Goal: Transaction & Acquisition: Download file/media

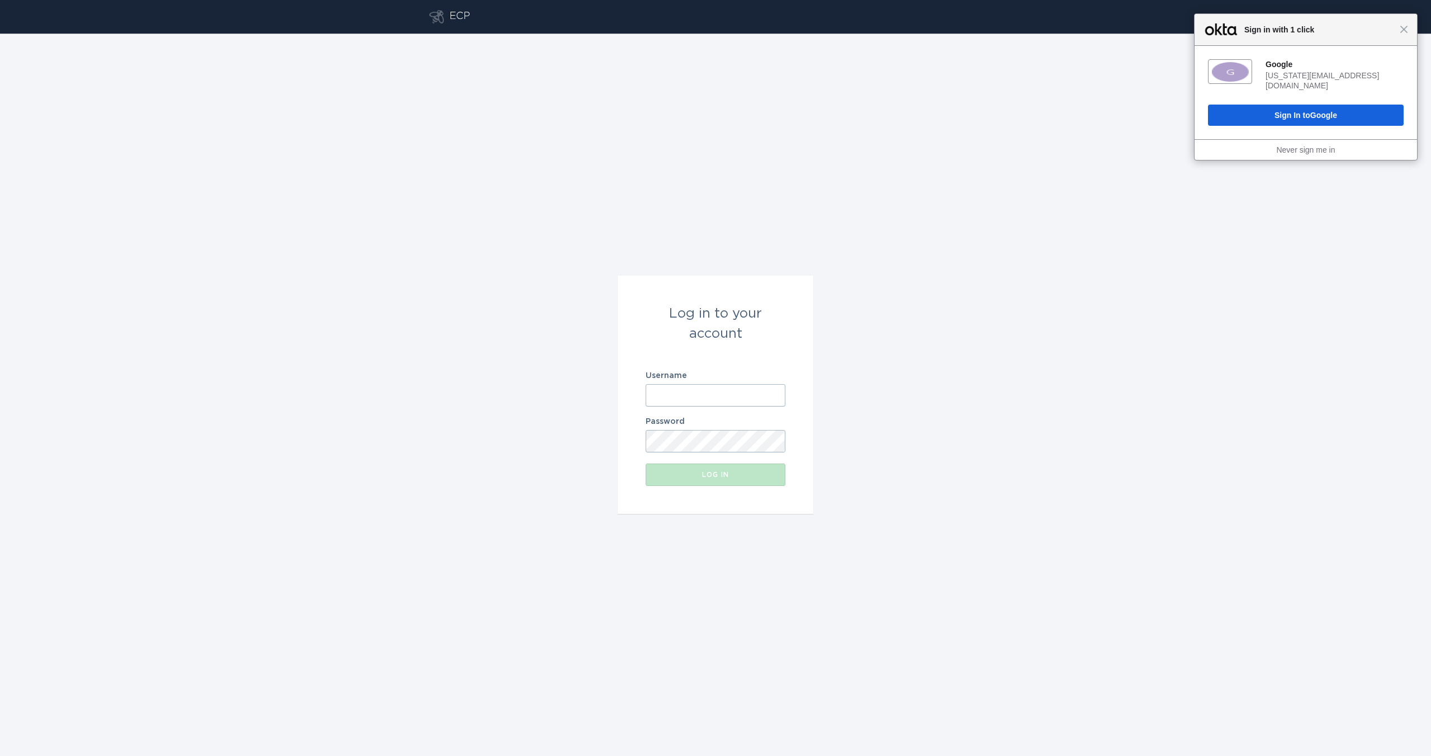
click at [689, 385] on input "Username" at bounding box center [716, 395] width 140 height 22
click at [494, 411] on div "Log in to your account Username d Password Log in" at bounding box center [715, 395] width 1431 height 722
click at [655, 401] on input "d" at bounding box center [716, 395] width 140 height 22
paste input "[EMAIL_ADDRESS][DOMAIN_NAME]"
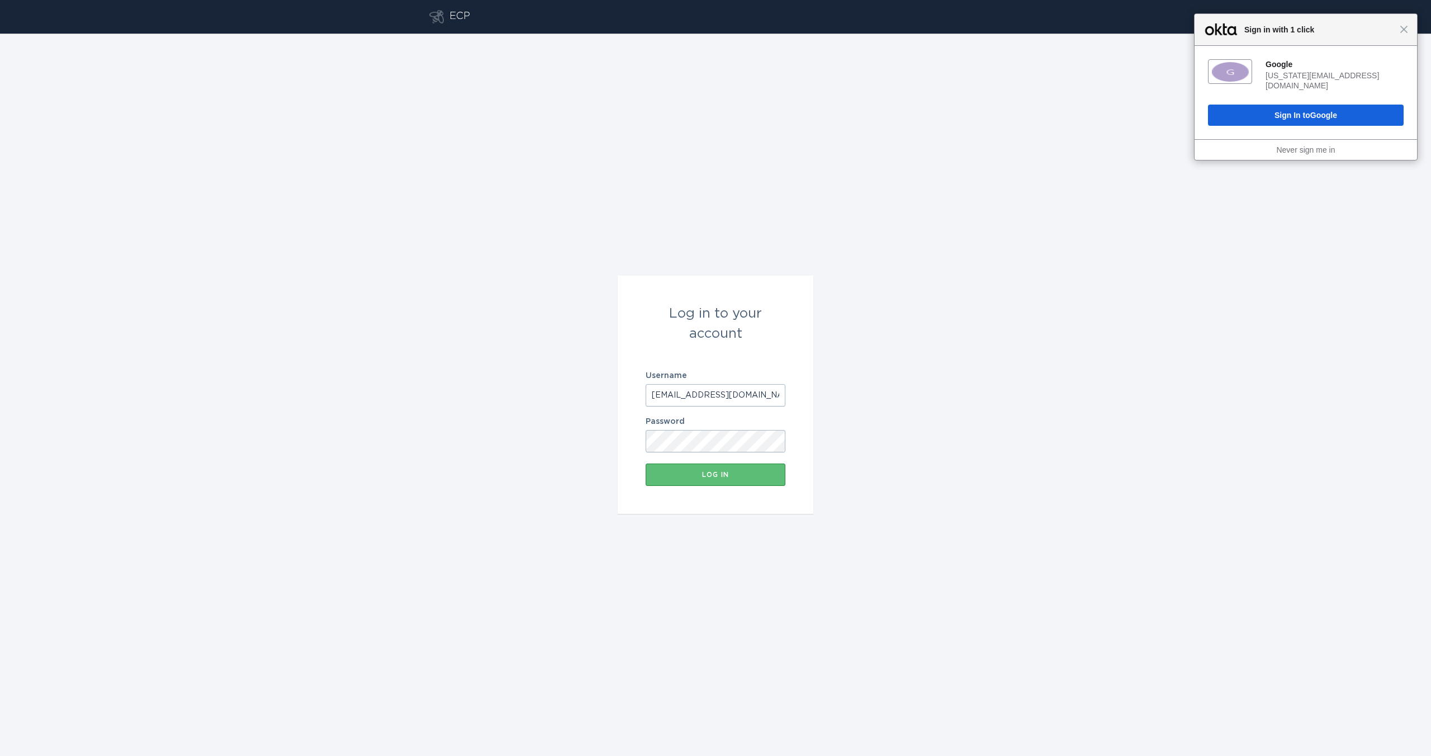
scroll to position [0, 12]
type input "[EMAIL_ADDRESS][DOMAIN_NAME]"
click at [594, 404] on div "Log in to your account Username [EMAIL_ADDRESS][DOMAIN_NAME] Password Log in" at bounding box center [715, 395] width 1431 height 722
click at [534, 371] on div "Log in to your account Username [EMAIL_ADDRESS][DOMAIN_NAME] Password Log in" at bounding box center [715, 395] width 1431 height 722
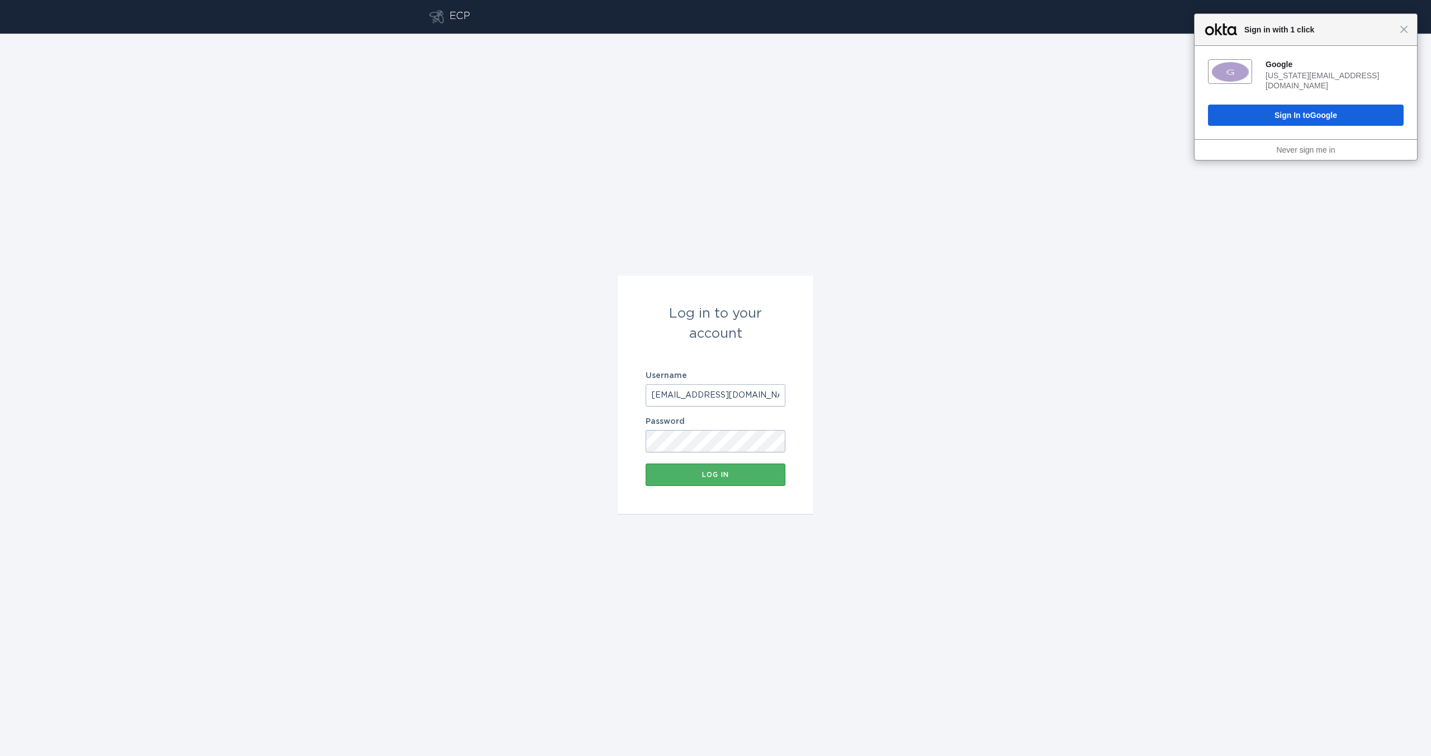
click at [681, 483] on button "Log in" at bounding box center [716, 474] width 140 height 22
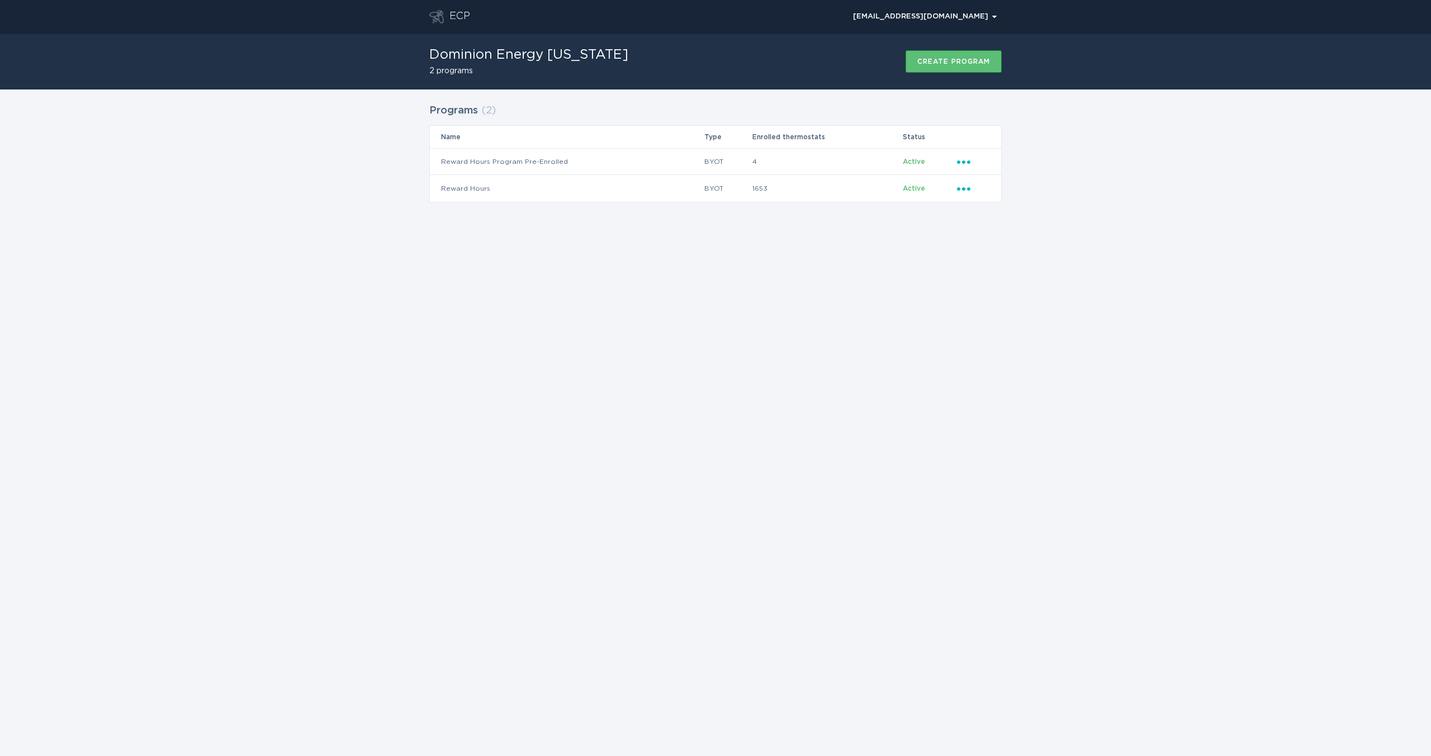
click at [1155, 316] on div "ECP [EMAIL_ADDRESS][DOMAIN_NAME] Chevron Dominion Energy [US_STATE] 2 programs …" at bounding box center [715, 378] width 1431 height 756
click at [958, 187] on icon "Popover menu" at bounding box center [963, 188] width 13 height 3
click at [982, 213] on div "Download thermostats list" at bounding box center [1016, 208] width 116 height 26
click at [1038, 206] on div "Download thermostats list" at bounding box center [1016, 208] width 116 height 26
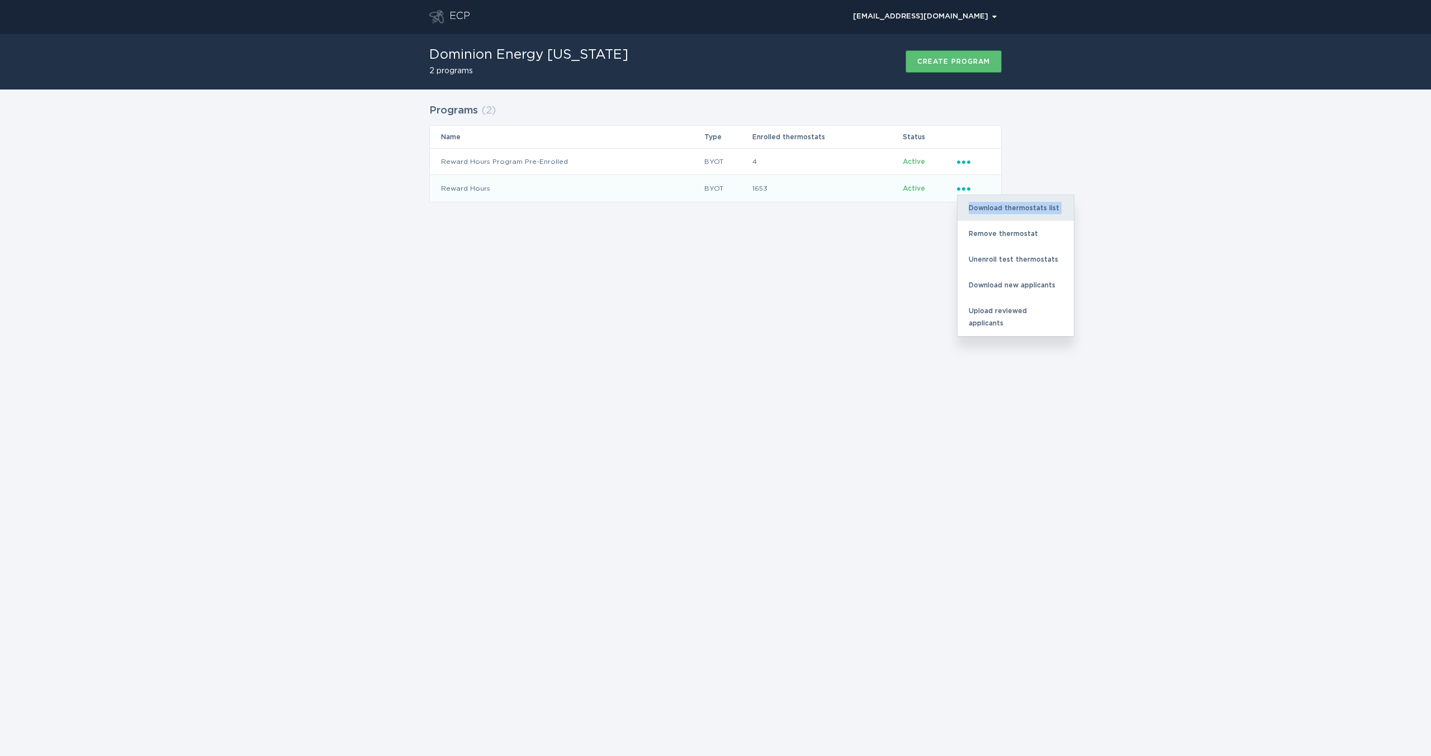
click at [1038, 206] on div "Download thermostats list" at bounding box center [1016, 208] width 116 height 26
click at [1246, 277] on div "ECP [EMAIL_ADDRESS][DOMAIN_NAME] Chevron Dominion Energy [US_STATE] 2 programs …" at bounding box center [715, 378] width 1431 height 756
